Goal: Information Seeking & Learning: Learn about a topic

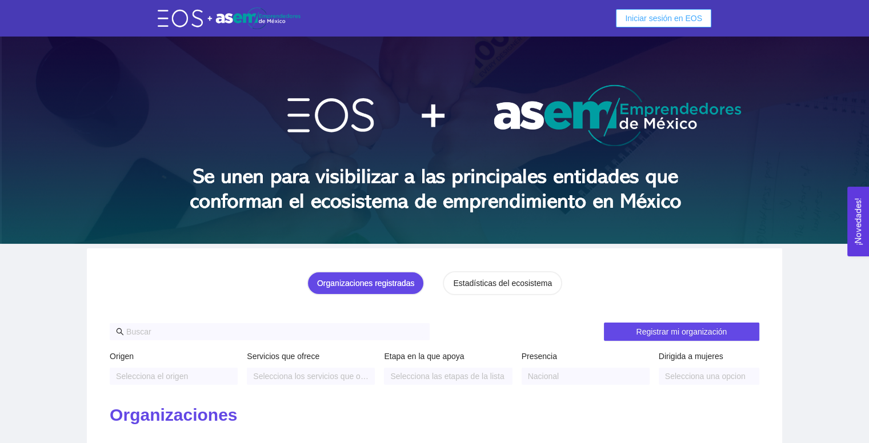
click at [651, 15] on span "Iniciar sesión en EOS" at bounding box center [663, 18] width 77 height 13
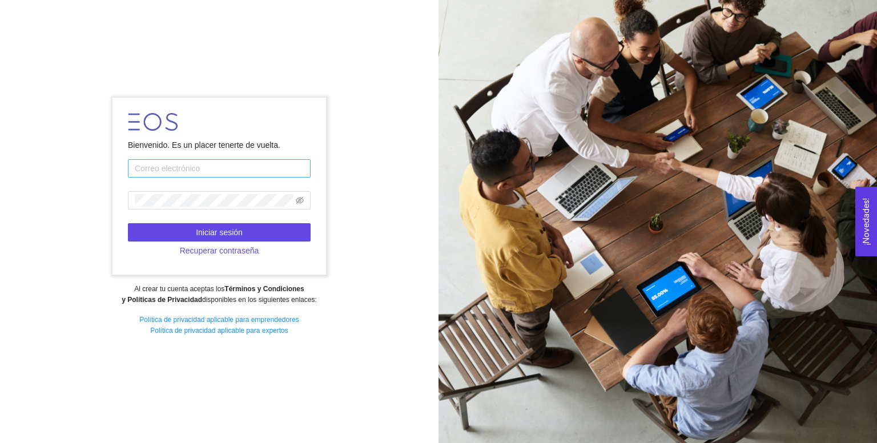
click at [203, 170] on input "text" at bounding box center [219, 168] width 183 height 18
click at [240, 170] on input "text" at bounding box center [219, 168] width 183 height 18
type input "garibimirandadiego@gmail.com"
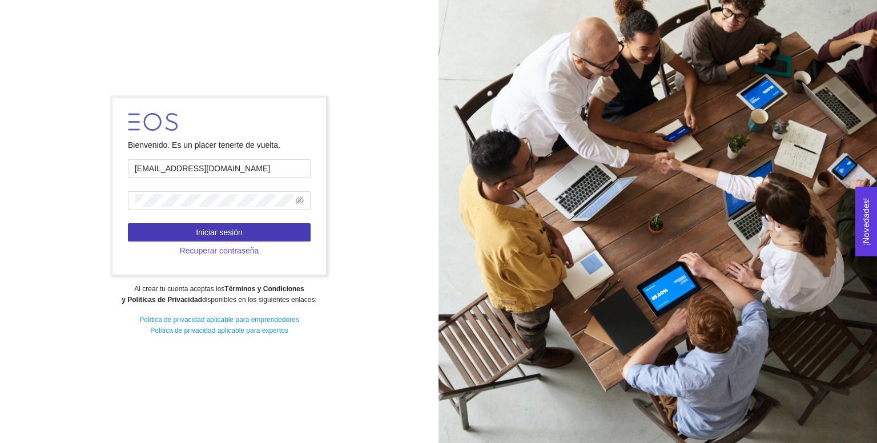
click at [233, 227] on span "Iniciar sesión" at bounding box center [219, 232] width 47 height 13
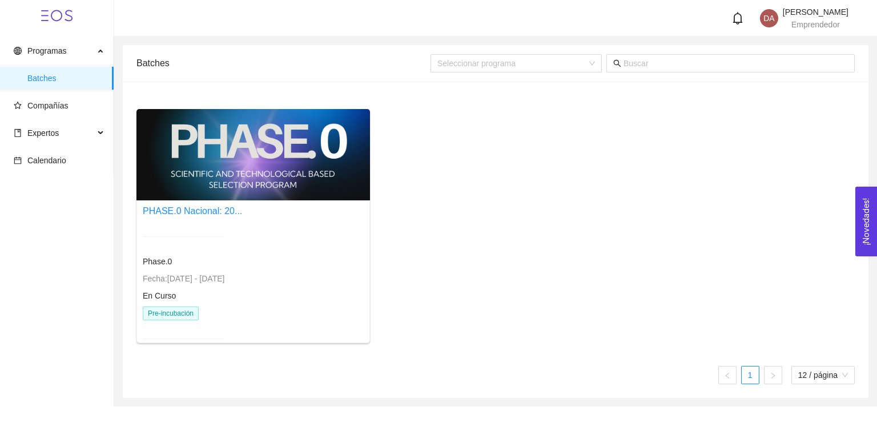
click at [170, 174] on div at bounding box center [253, 154] width 234 height 91
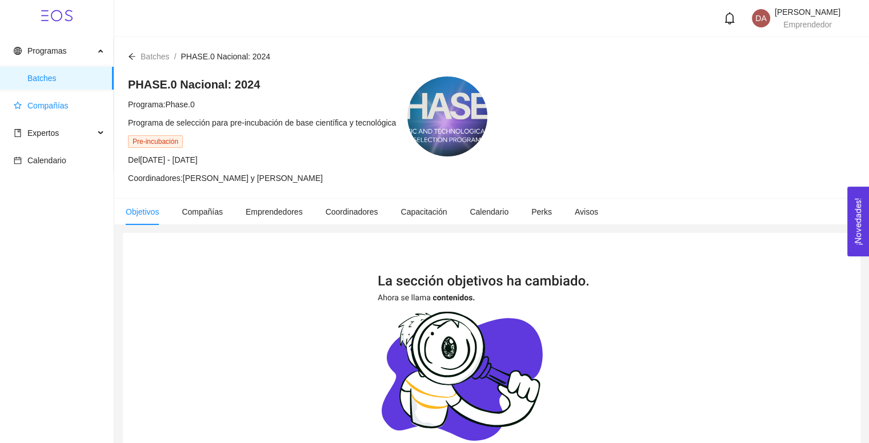
click at [75, 98] on span "Compañías" at bounding box center [59, 105] width 91 height 23
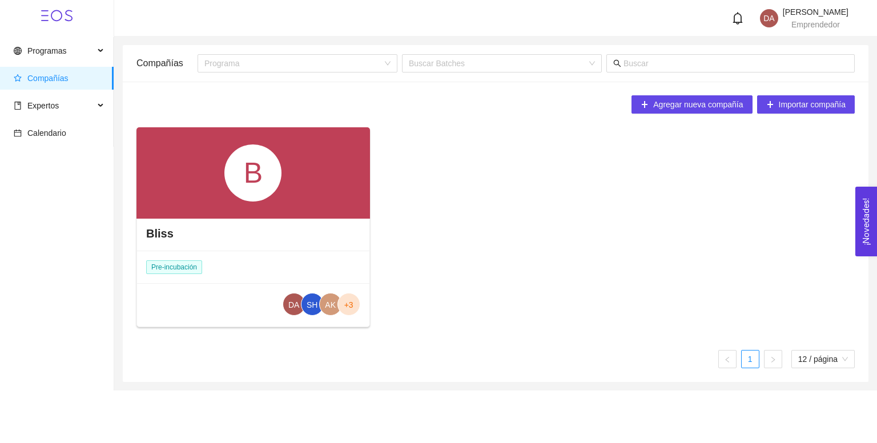
click at [276, 230] on div "Bliss" at bounding box center [253, 233] width 232 height 34
click at [209, 178] on div "B" at bounding box center [253, 172] width 234 height 91
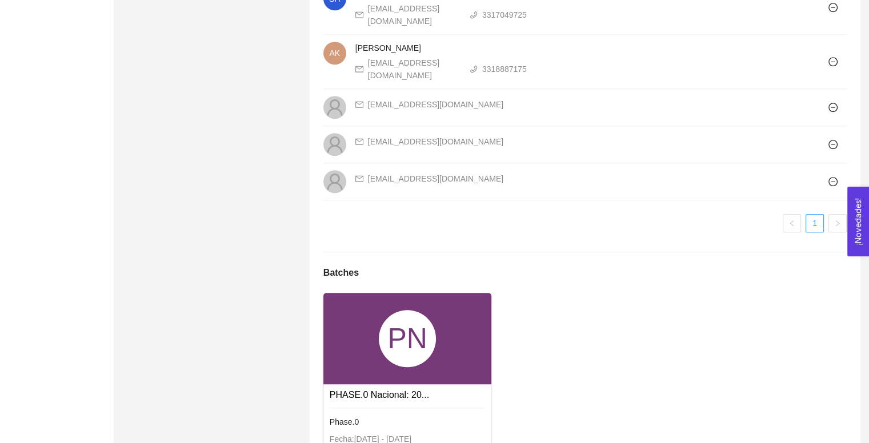
scroll to position [917, 0]
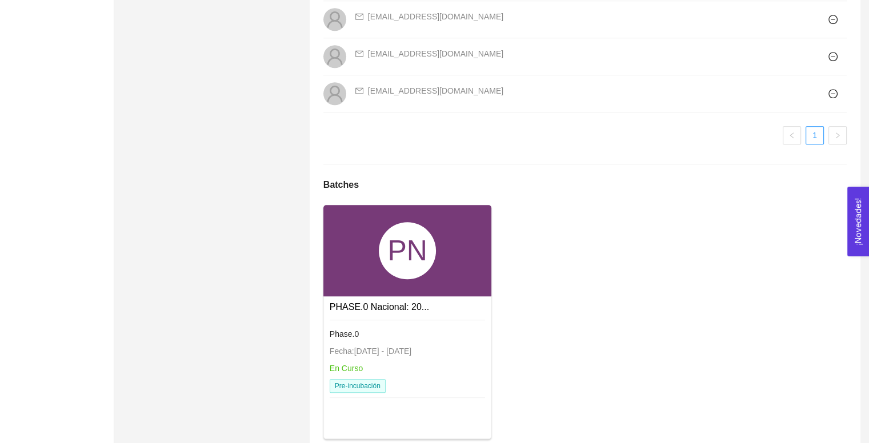
click at [402, 235] on div "PN" at bounding box center [407, 250] width 57 height 57
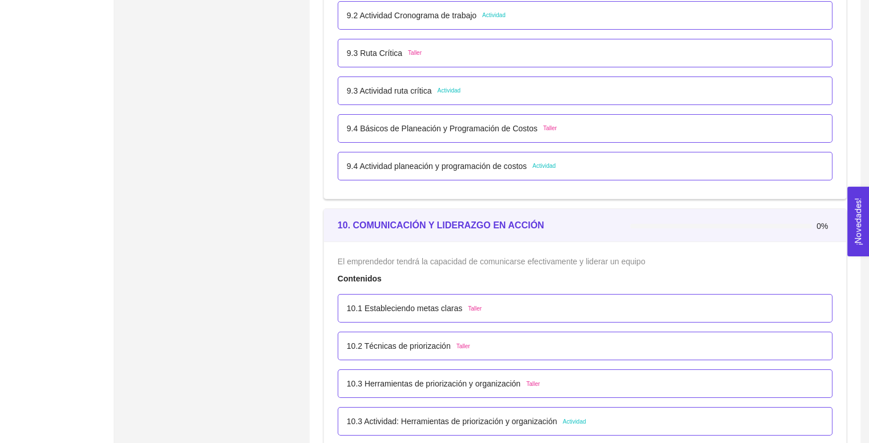
scroll to position [3998, 0]
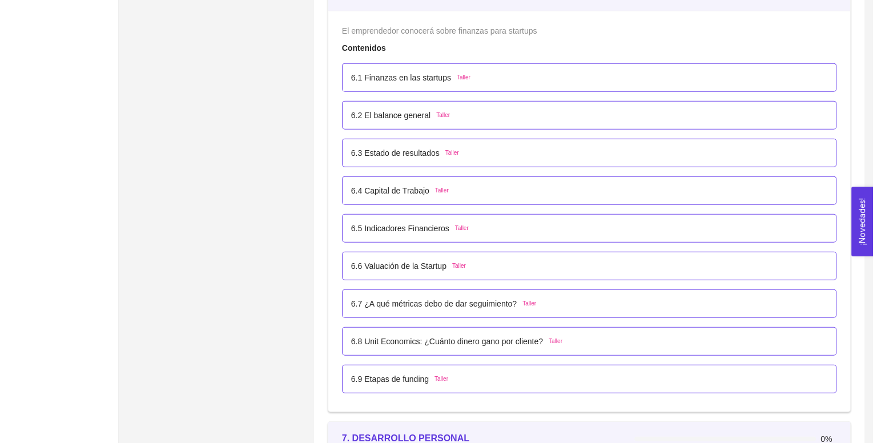
scroll to position [2705, 0]
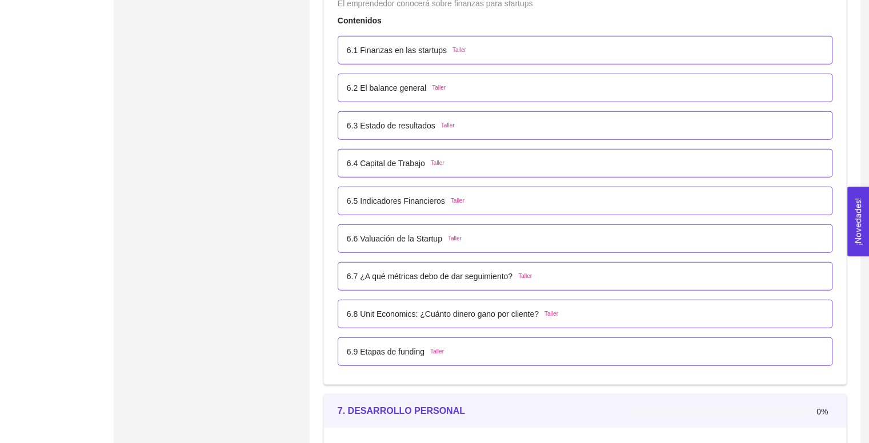
click at [419, 238] on p "6.6 Valuación de la Startup" at bounding box center [394, 238] width 95 height 13
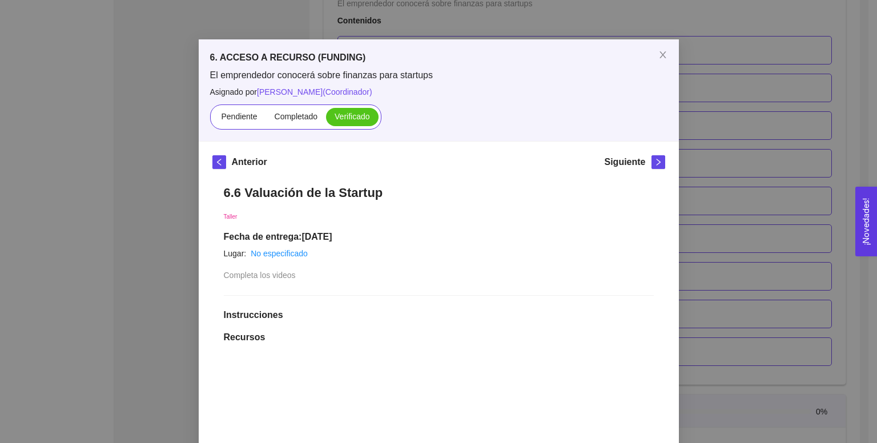
scroll to position [18, 0]
click at [652, 166] on button "button" at bounding box center [659, 162] width 14 height 14
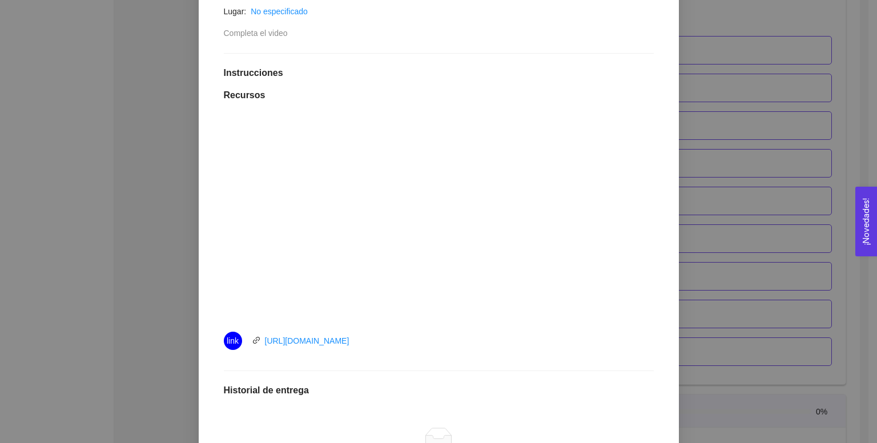
scroll to position [244, 0]
click at [332, 340] on link "https://youtu.be/H97Lu1vf_oE" at bounding box center [307, 340] width 85 height 9
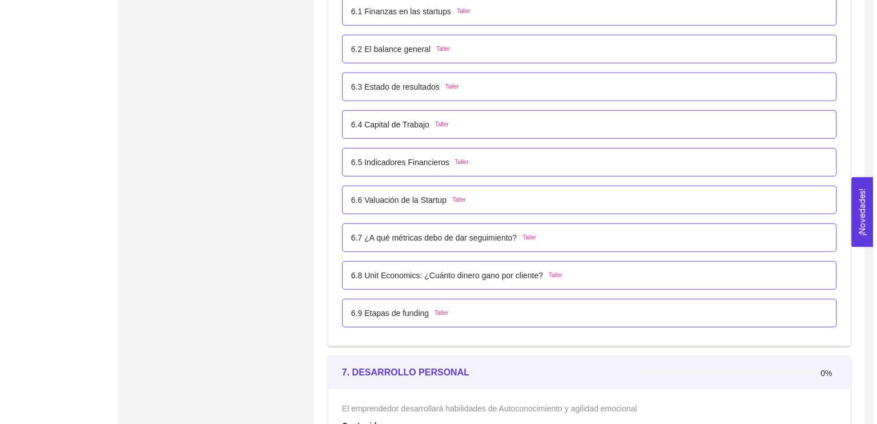
scroll to position [2731, 0]
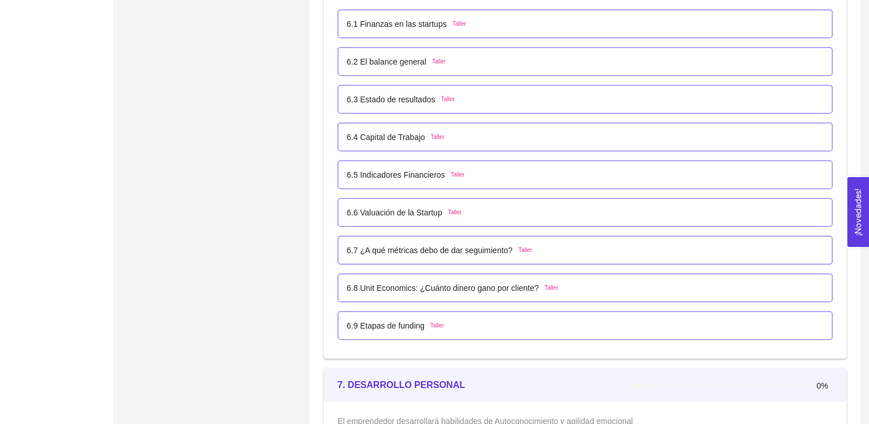
click at [401, 211] on p "6.6 Valuación de la Startup" at bounding box center [394, 212] width 95 height 13
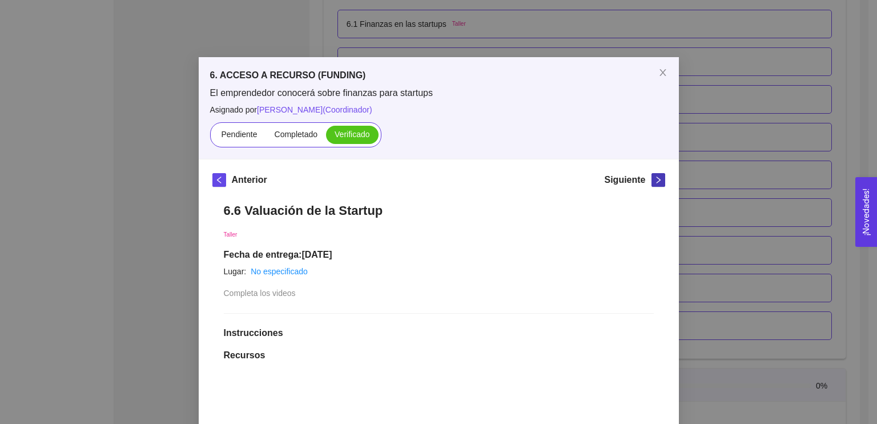
click at [656, 182] on icon "right" at bounding box center [659, 180] width 8 height 8
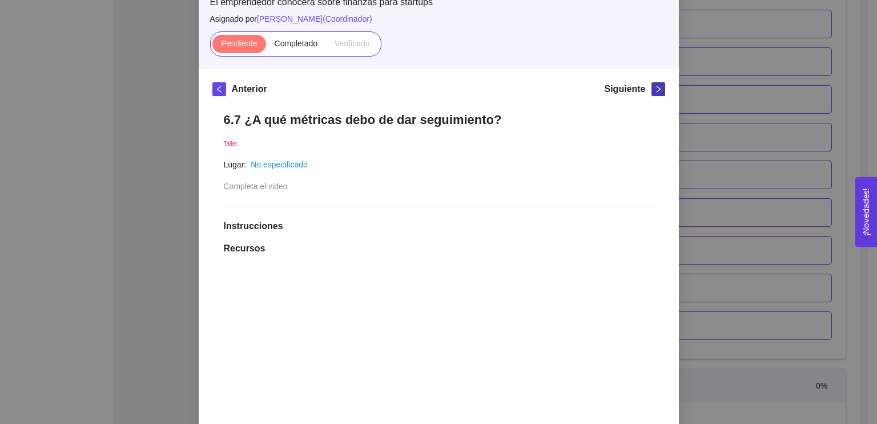
scroll to position [98, 0]
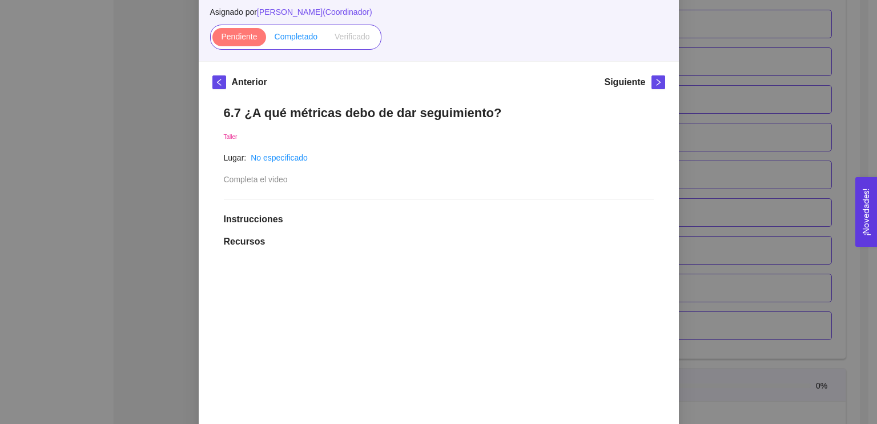
click at [292, 35] on span "Completado" at bounding box center [296, 36] width 43 height 9
click at [266, 39] on input "Completado" at bounding box center [266, 39] width 0 height 0
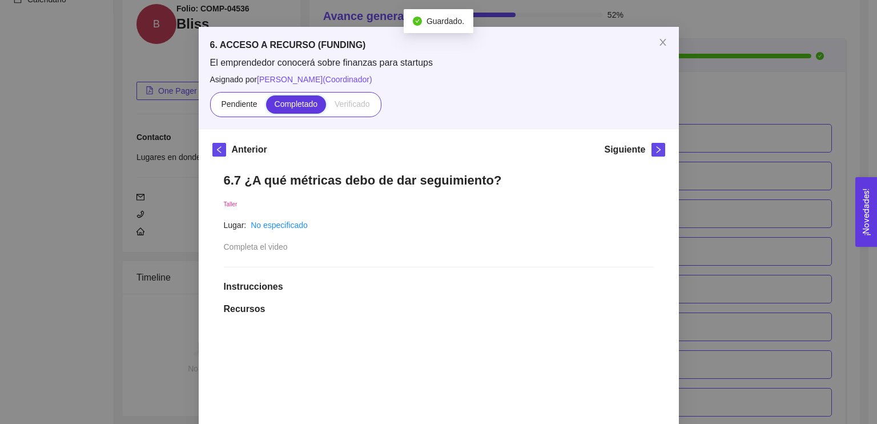
scroll to position [0, 0]
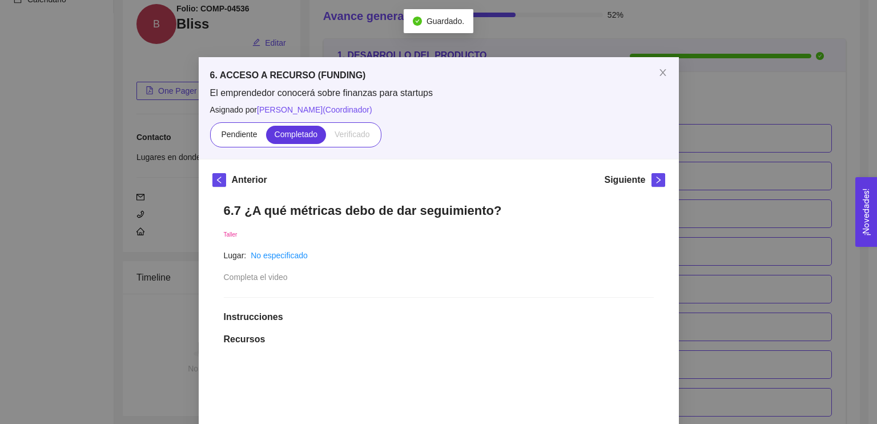
click at [656, 187] on div "Siguiente" at bounding box center [634, 182] width 61 height 18
click at [657, 183] on icon "right" at bounding box center [659, 180] width 8 height 8
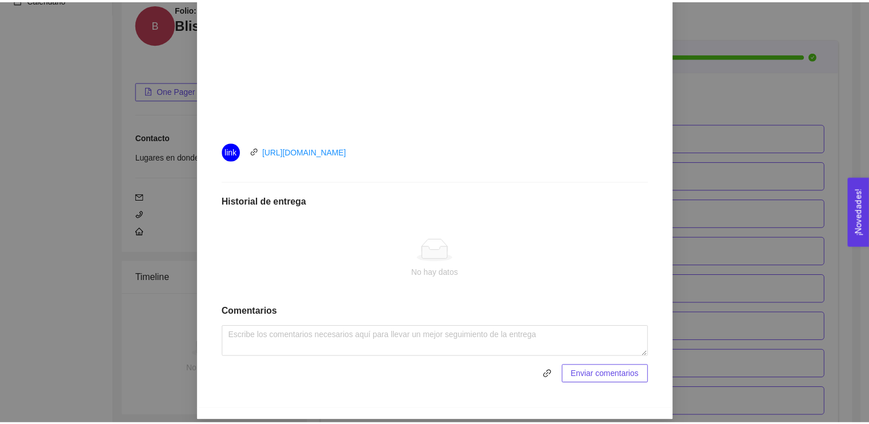
scroll to position [433, 0]
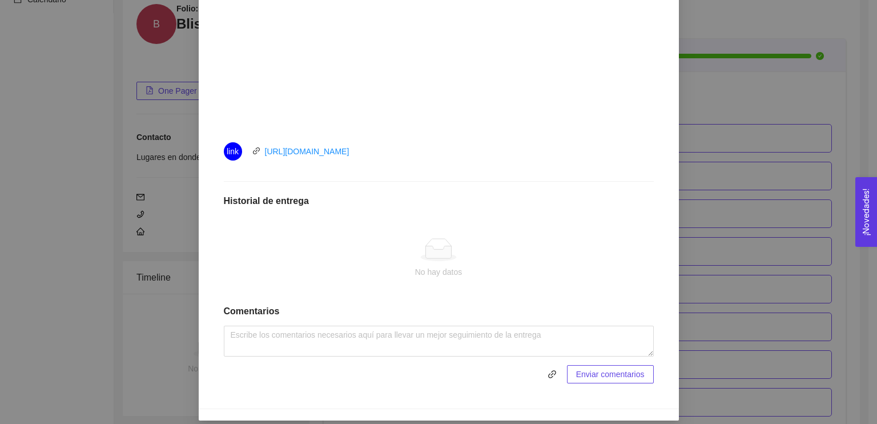
click at [709, 155] on div "6. ACCESO A RECURSO (FUNDING) El emprendedor conocerá sobre finanzas para start…" at bounding box center [438, 212] width 877 height 424
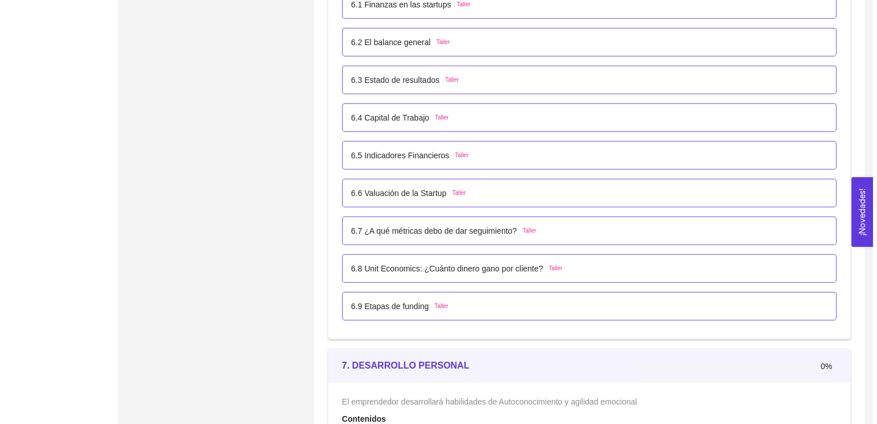
scroll to position [2751, 0]
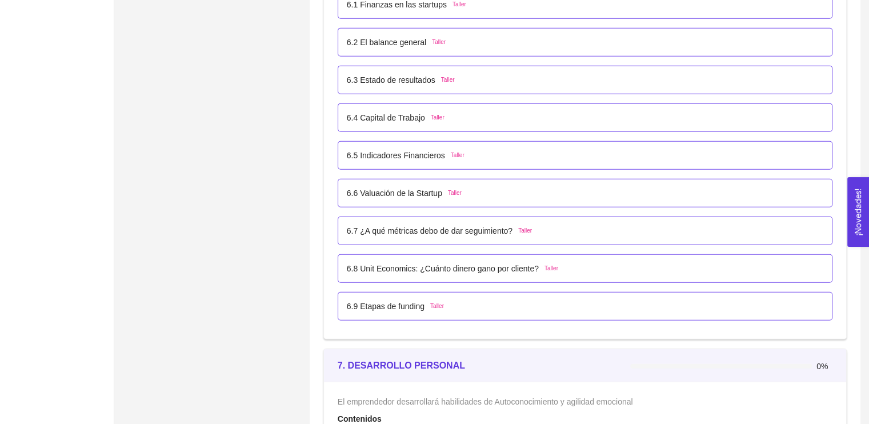
click at [394, 242] on div "6.7 ¿A qué métricas debo de dar seguimiento? Taller" at bounding box center [585, 230] width 495 height 29
click at [375, 227] on p "6.7 ¿A qué métricas debo de dar seguimiento?" at bounding box center [430, 230] width 166 height 13
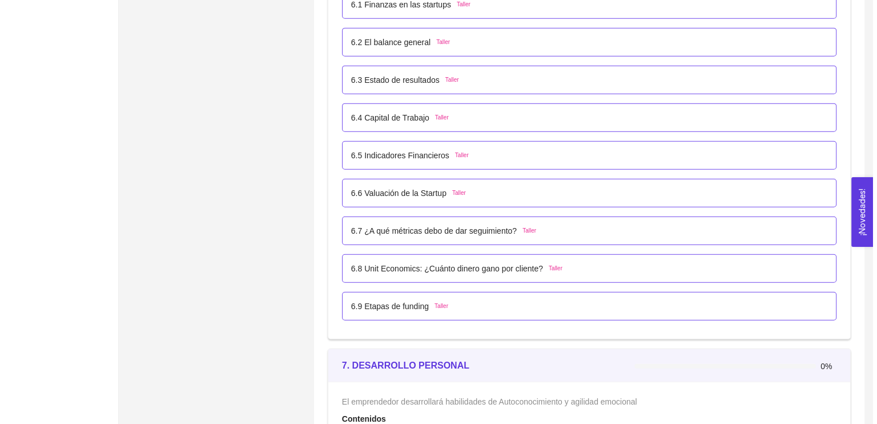
scroll to position [0, 0]
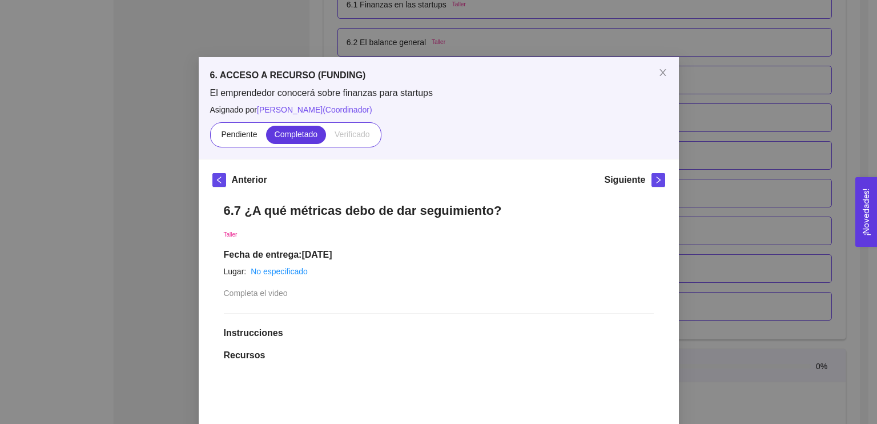
click at [655, 179] on icon "right" at bounding box center [659, 180] width 8 height 8
